Goal: Information Seeking & Learning: Learn about a topic

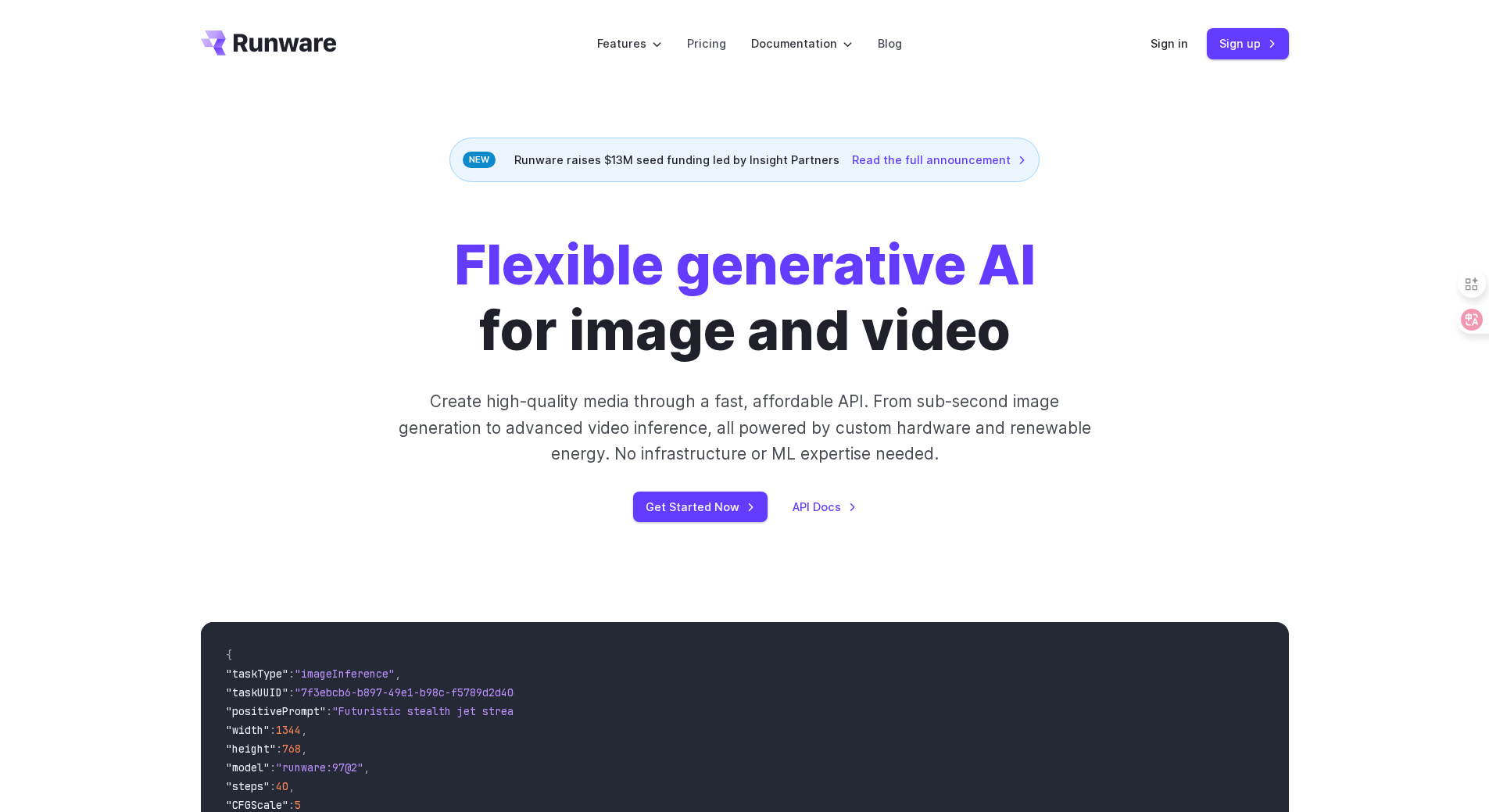
click at [219, 378] on div "Flexible generative AI for image and video Create high-quality media through a …" at bounding box center [744, 377] width 1088 height 290
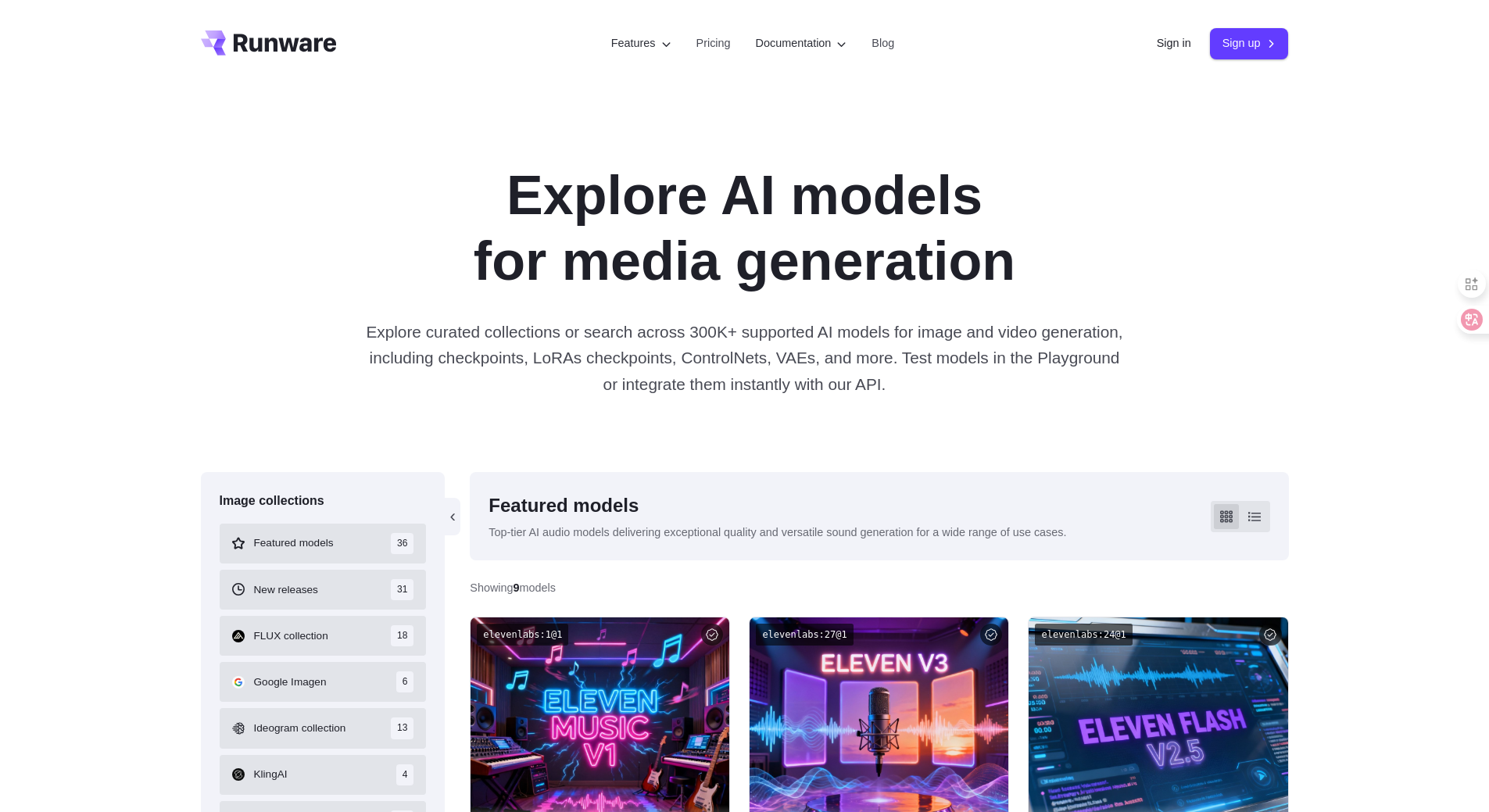
click at [81, 328] on div "Explore AI models for media generation Explore curated collections or search ac…" at bounding box center [744, 280] width 1489 height 385
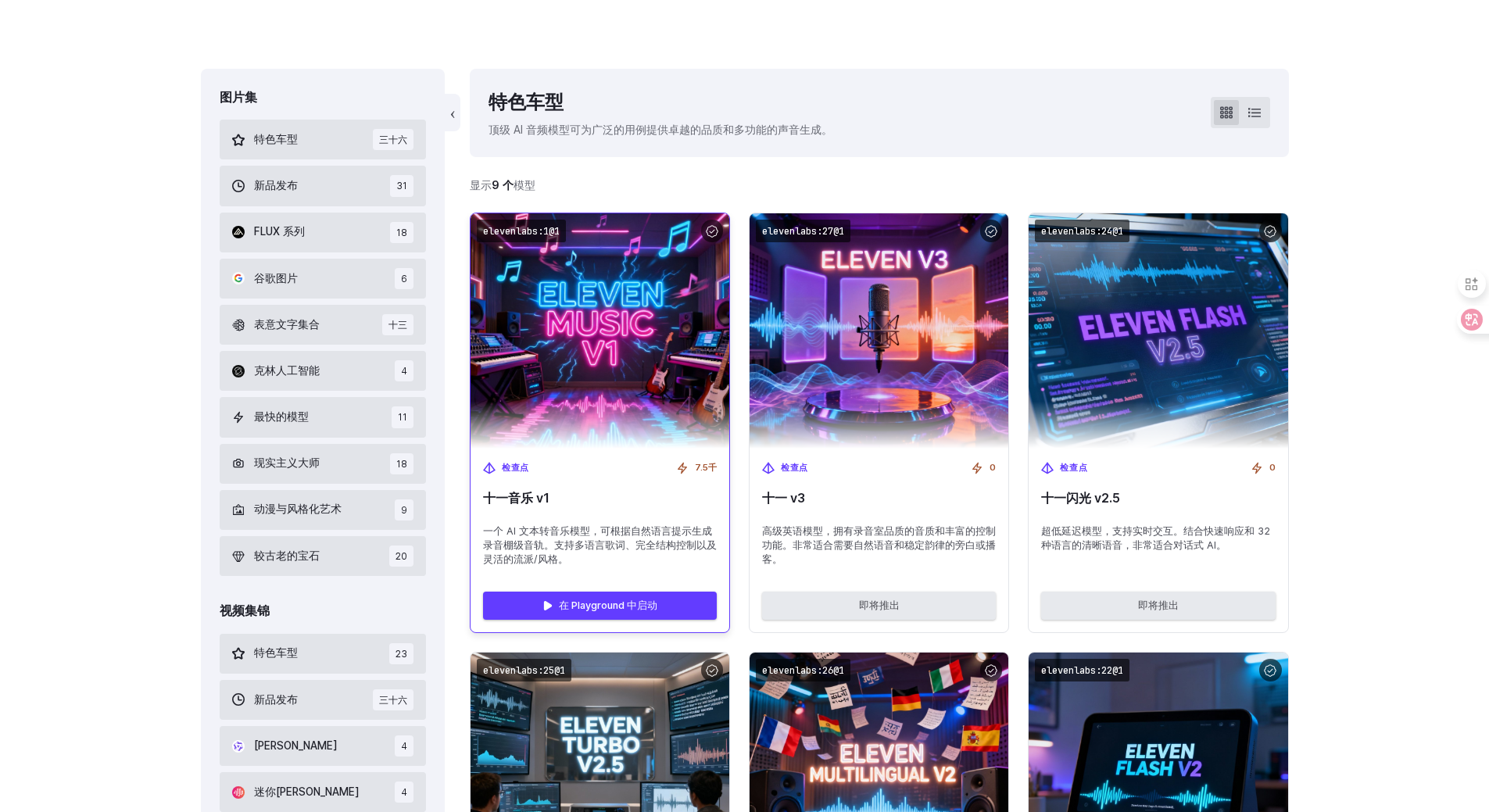
scroll to position [313, 0]
click at [633, 342] on img at bounding box center [600, 330] width 284 height 259
click at [636, 489] on div "检查点 7.5千 十一音乐 v1 一个 AI 文本转音乐模型，可根据自然语言提示生成录音棚级音轨。支持多语言歌词、完全结构控制以及灵活的流派/风格。" at bounding box center [600, 512] width 259 height 130
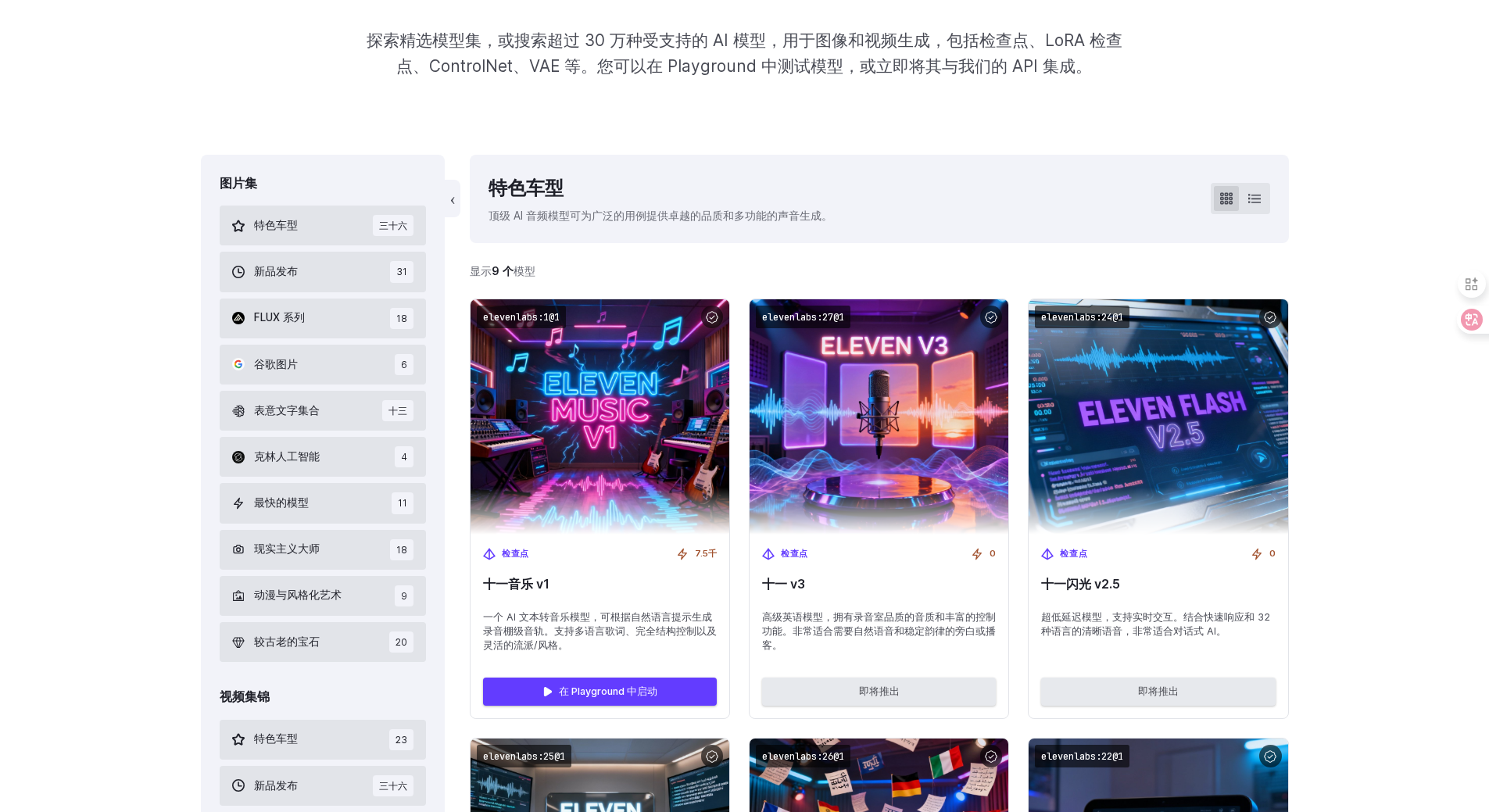
scroll to position [234, 0]
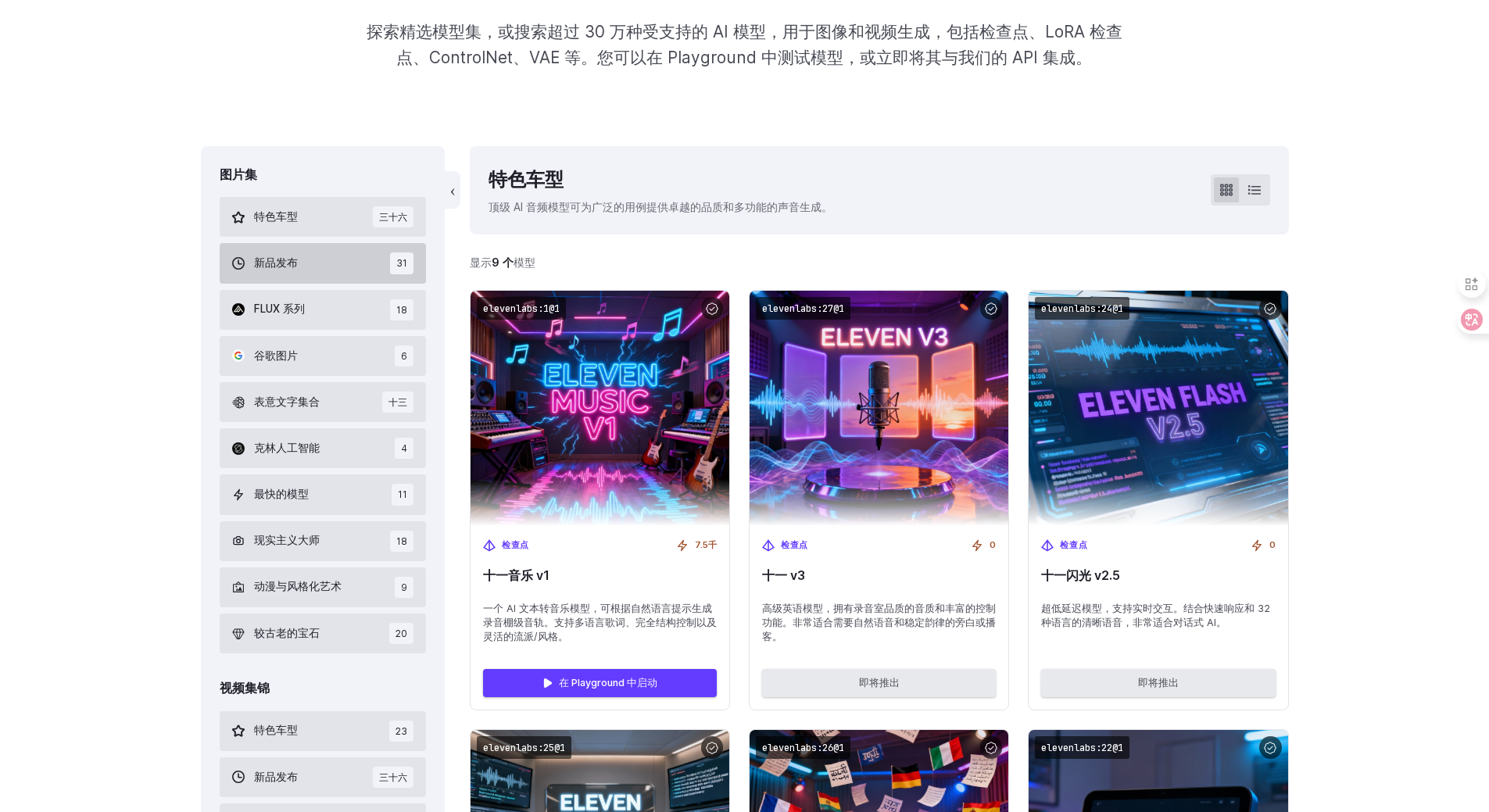
click at [278, 261] on font "新品发布" at bounding box center [276, 262] width 44 height 13
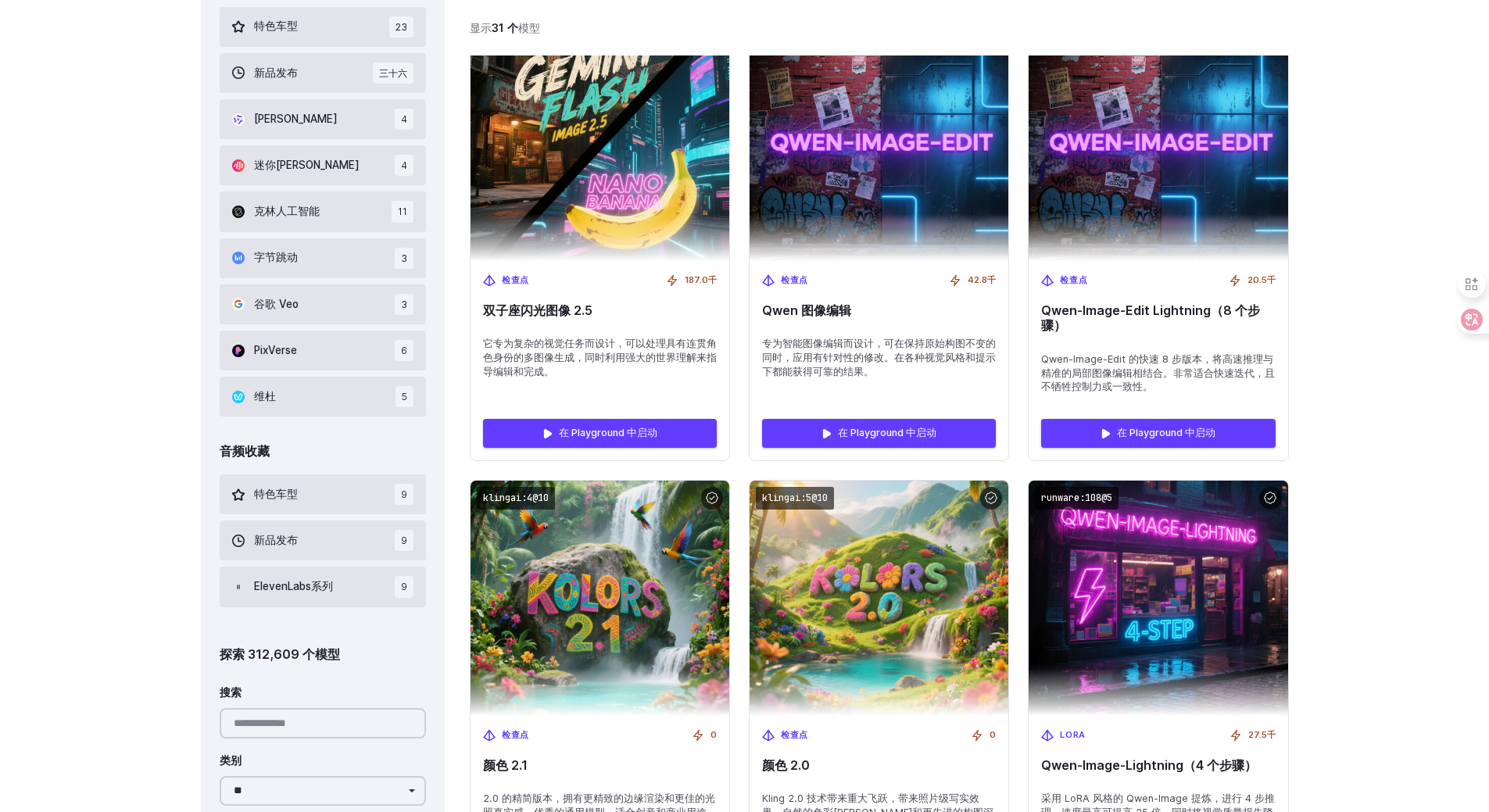
scroll to position [983, 0]
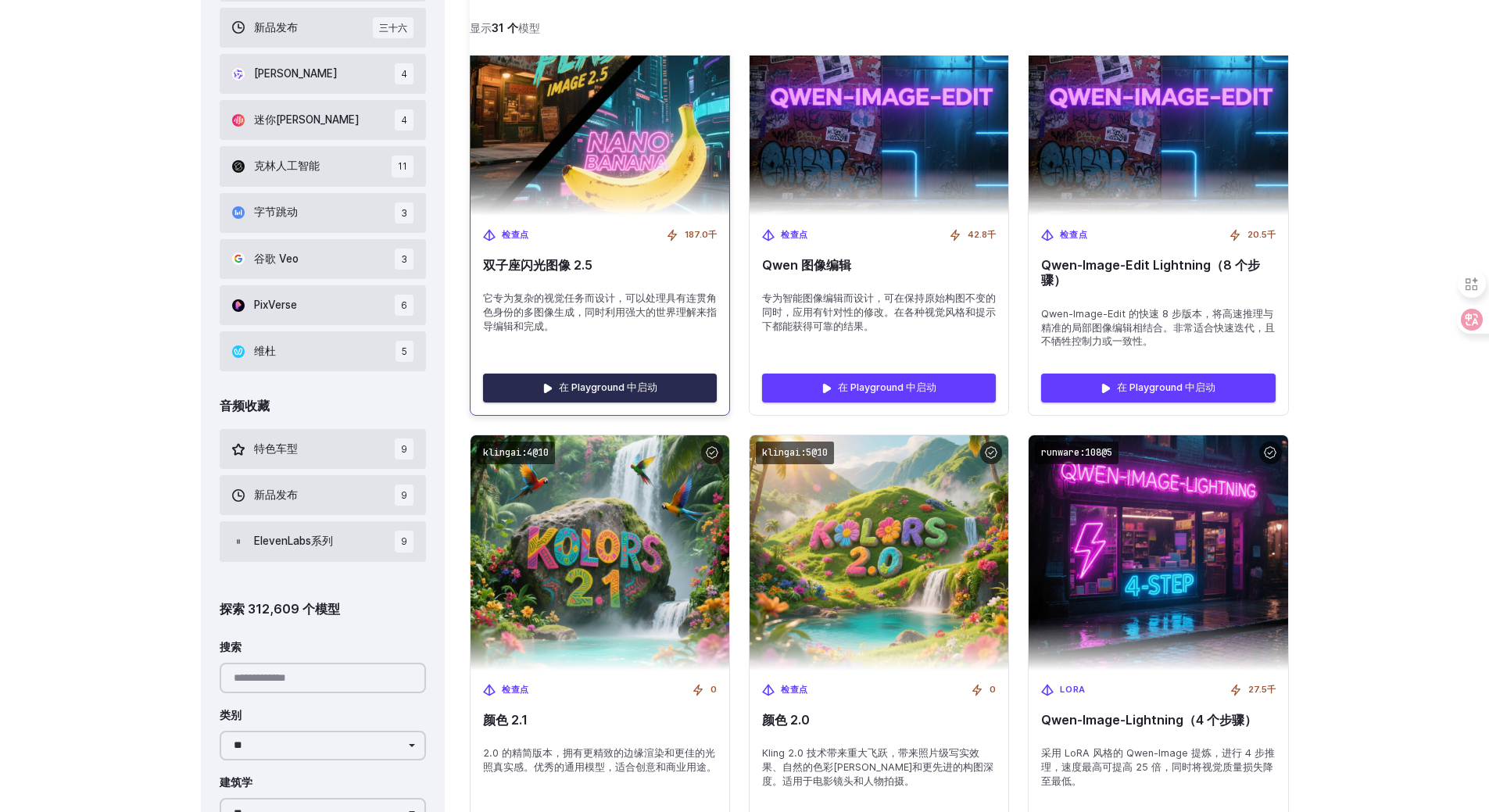
click at [606, 386] on font "在 Playground 中启动" at bounding box center [608, 386] width 98 height 12
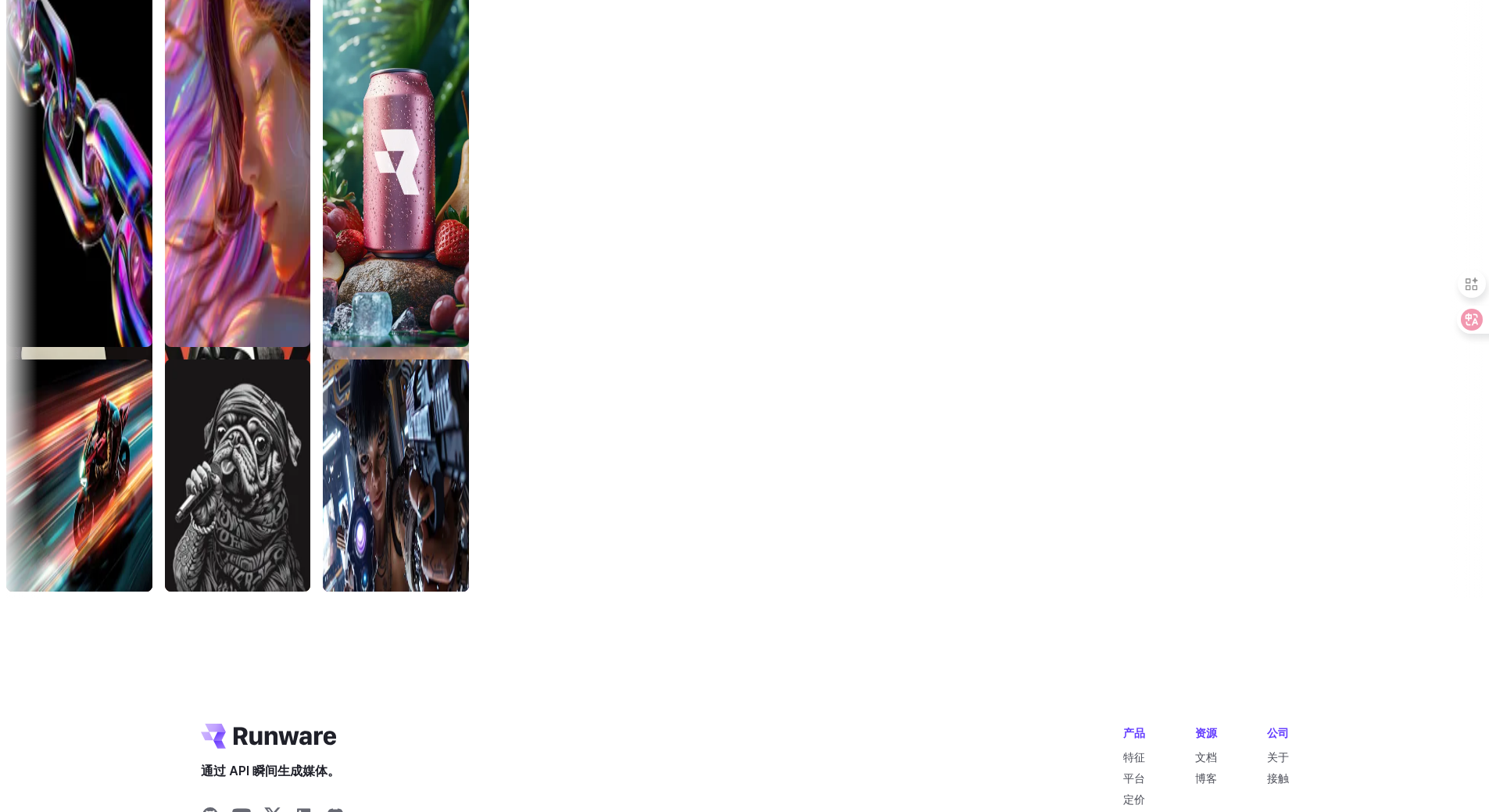
scroll to position [6893, 0]
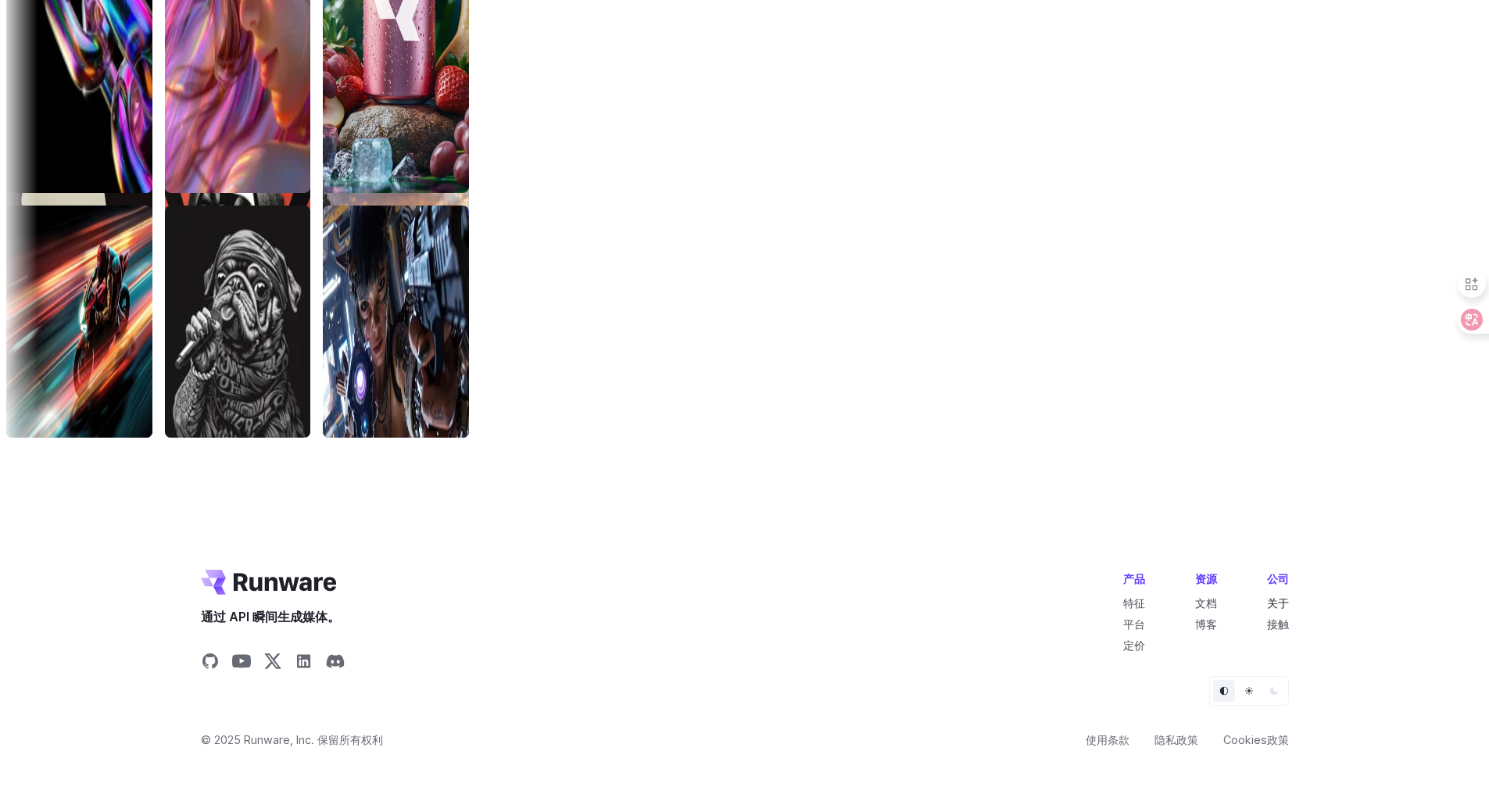
click at [1273, 598] on font "关于" at bounding box center [1278, 602] width 22 height 14
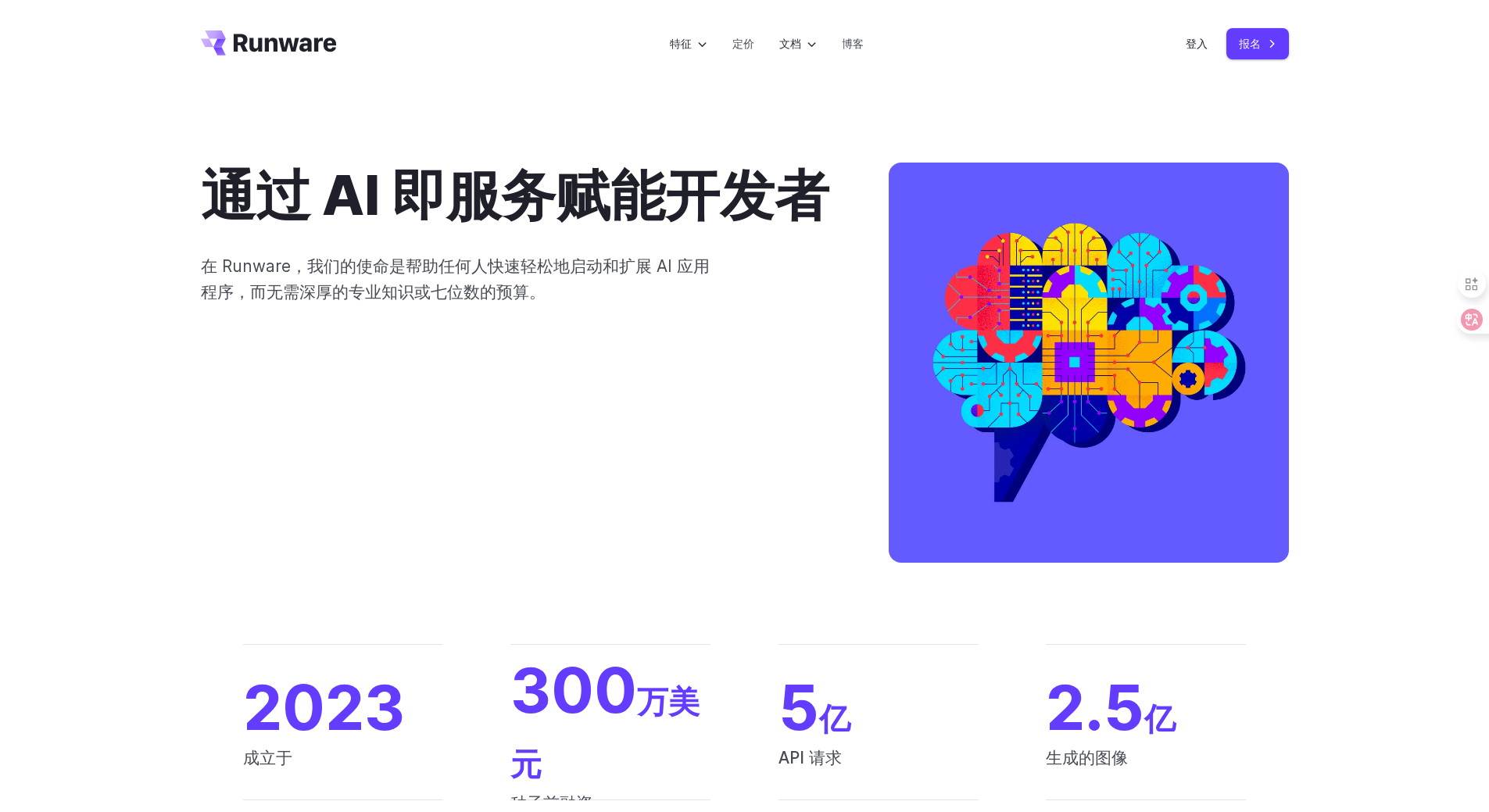
click at [83, 427] on div "通过 AI 即服务赋能开发者 在 Runware，我们的使命是帮助任何人快速轻松地启动和扩展 AI 应用程序，而无需深厚的专业知识或七位数的预算。" at bounding box center [744, 365] width 1489 height 556
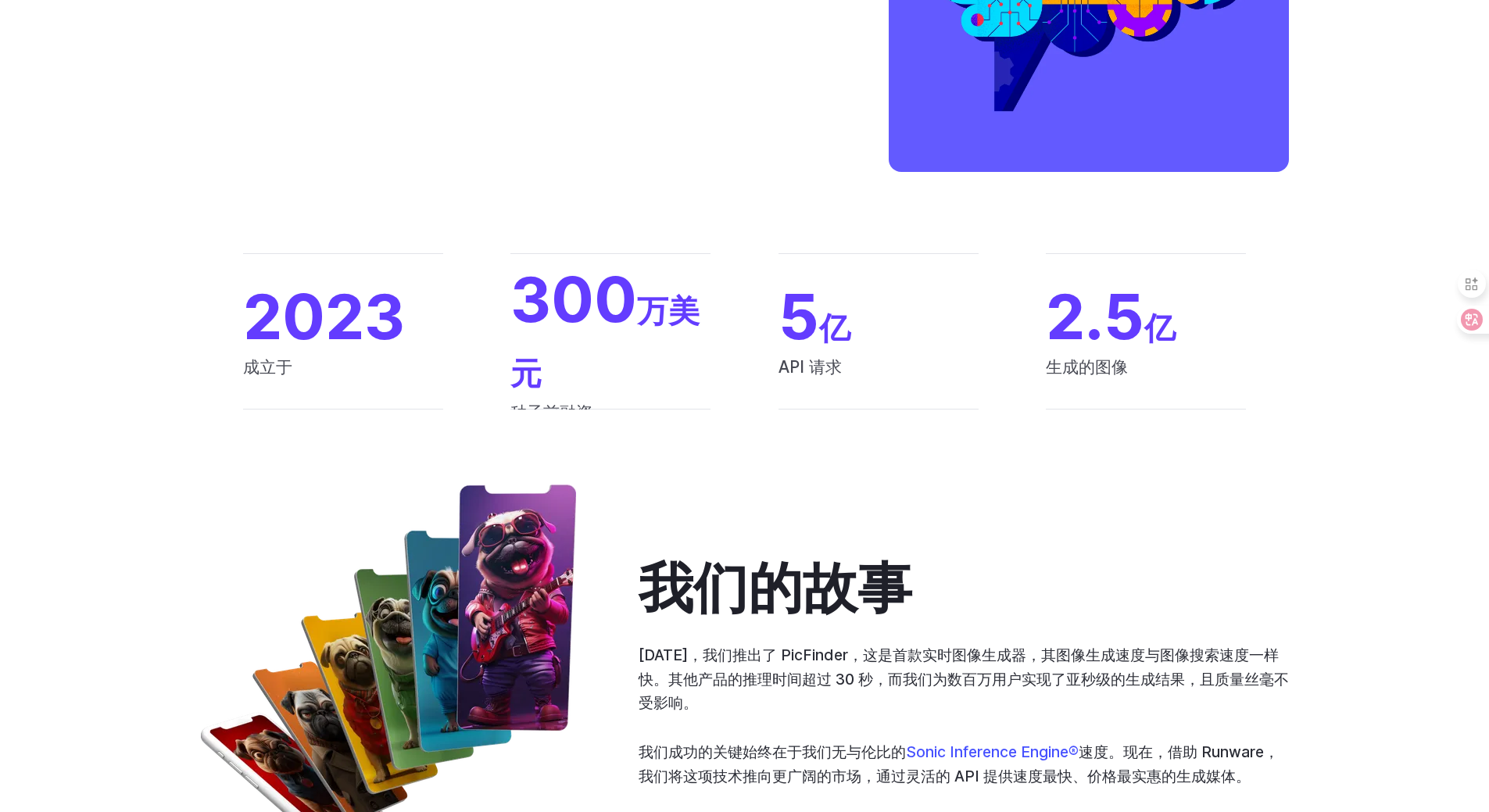
scroll to position [704, 0]
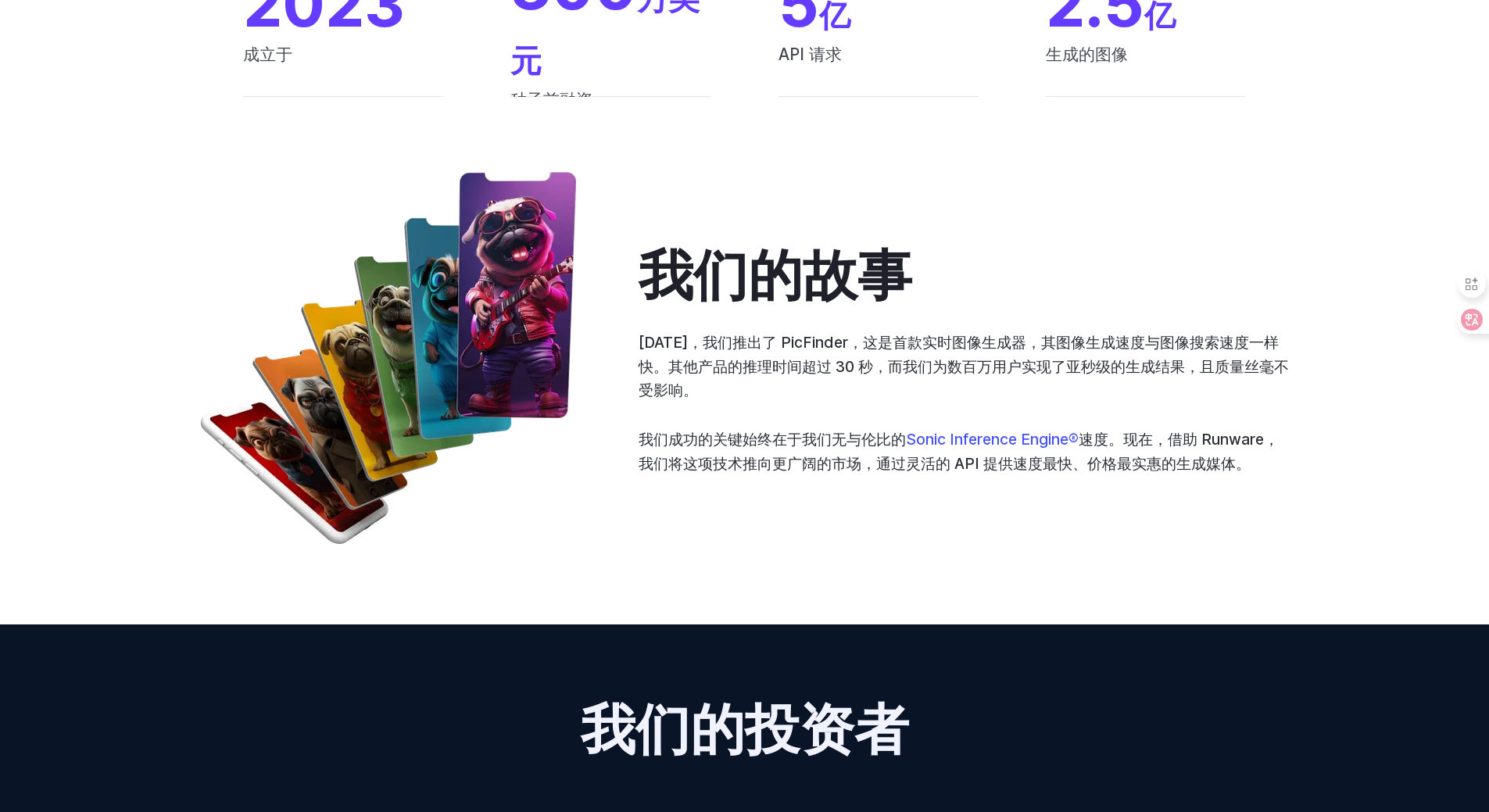
click at [869, 529] on div "我们的故事 2023 年，我们推出了 PicFinder，这是首款实时图像生成器，其图像生成速度与图像搜索速度一样快。其他产品的推理时间超过 30 秒，而我们…" at bounding box center [744, 361] width 1088 height 378
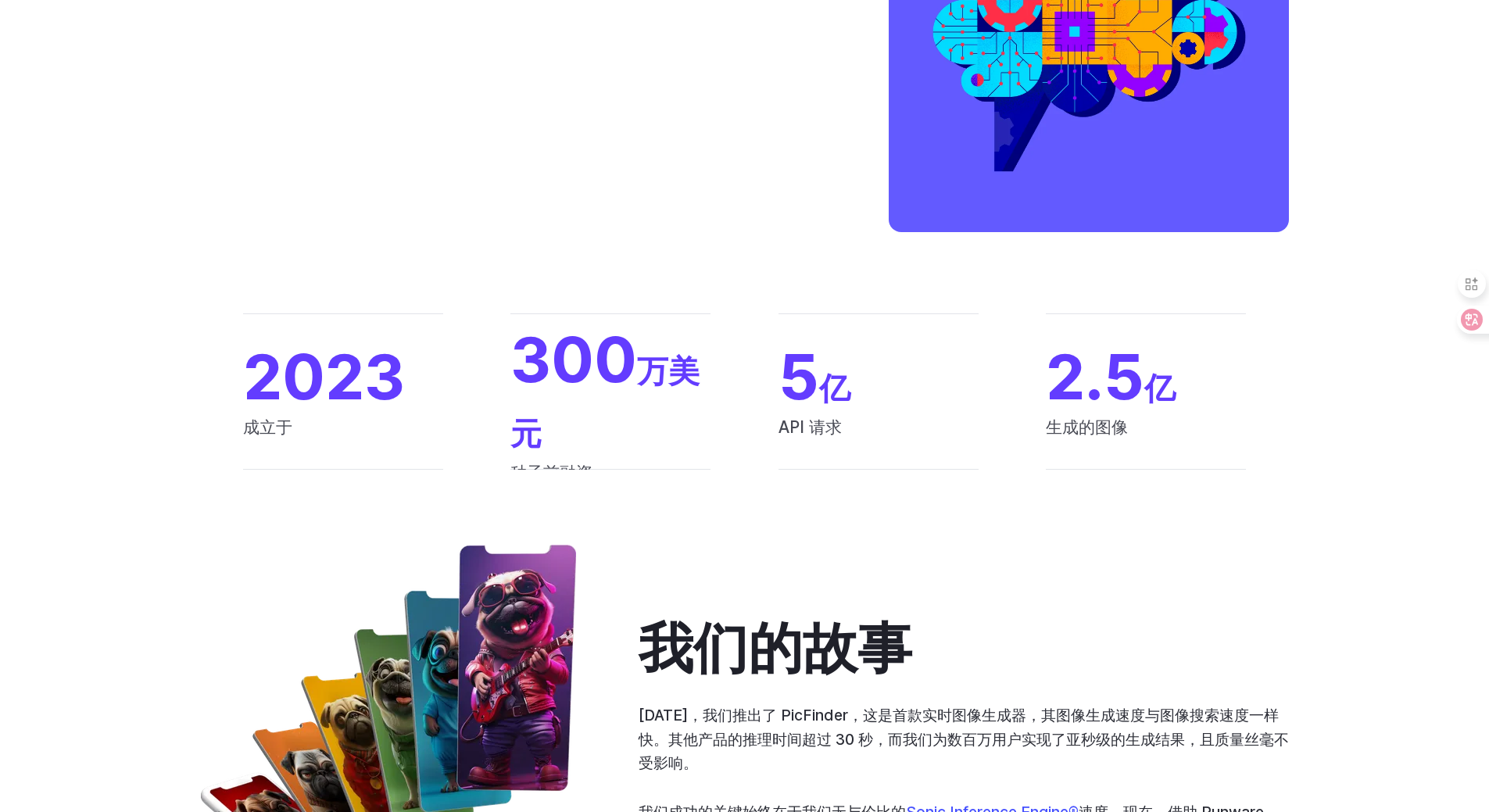
scroll to position [0, 0]
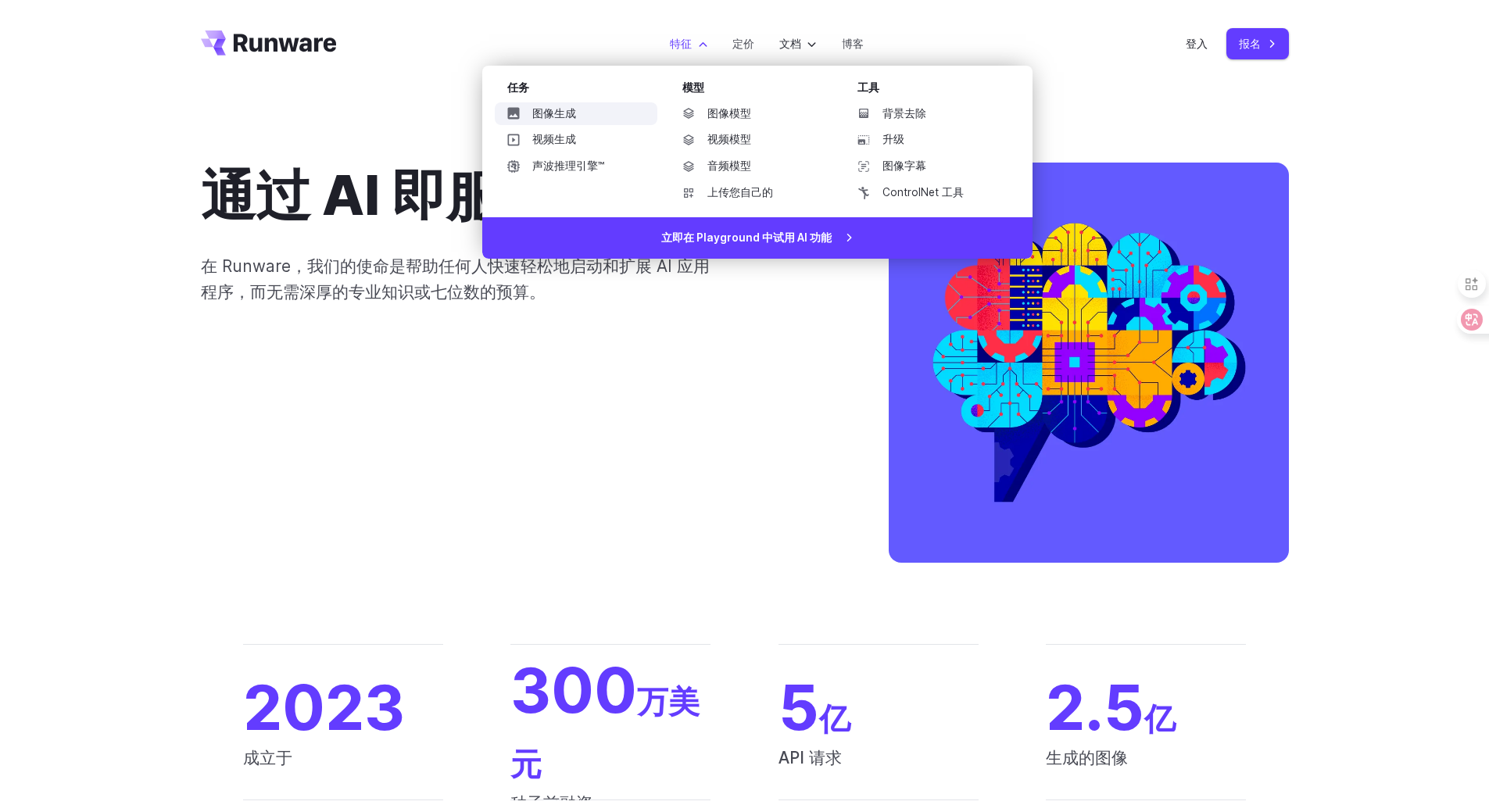
click at [552, 118] on font "图像生成" at bounding box center [554, 113] width 44 height 13
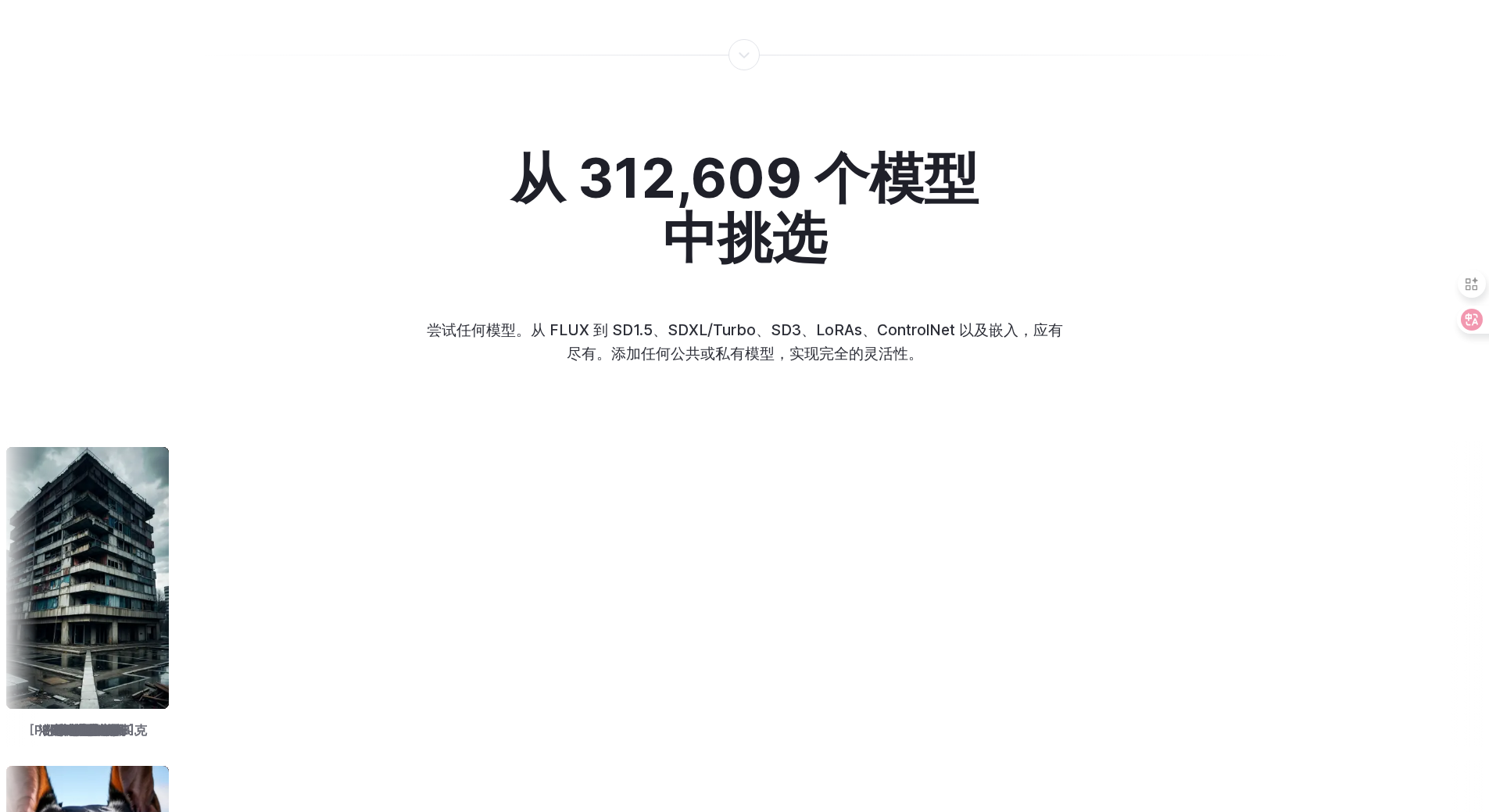
scroll to position [1953, 0]
